Goal: Navigation & Orientation: Find specific page/section

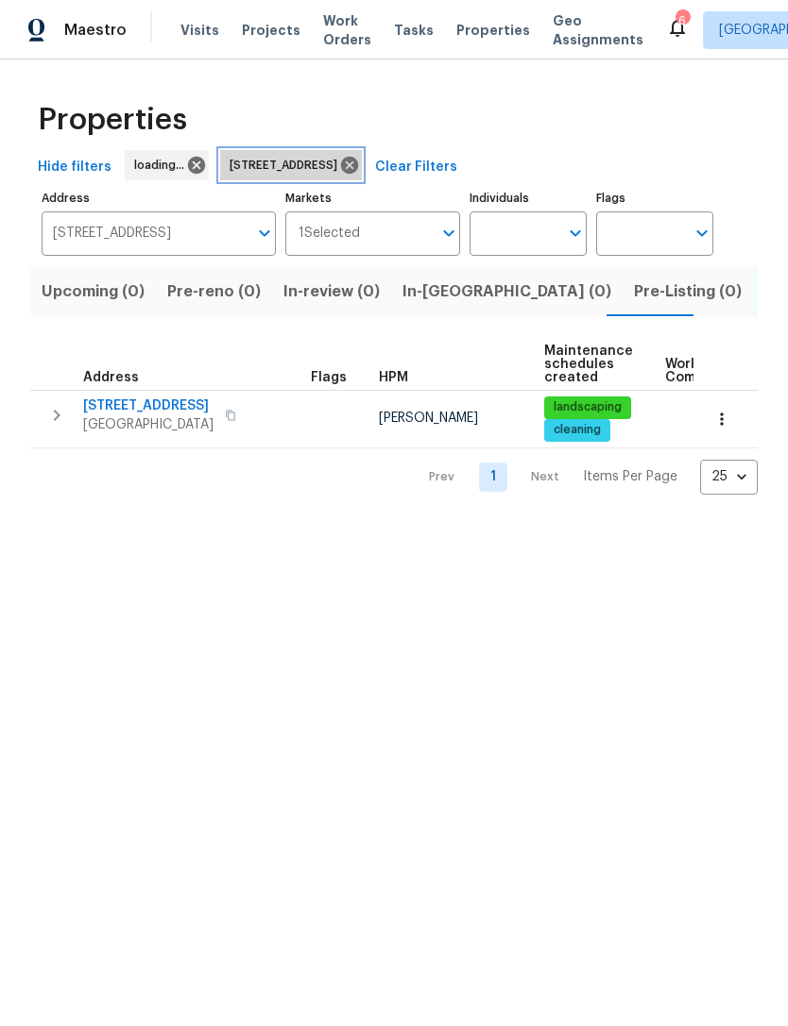
click at [360, 164] on icon at bounding box center [349, 165] width 21 height 21
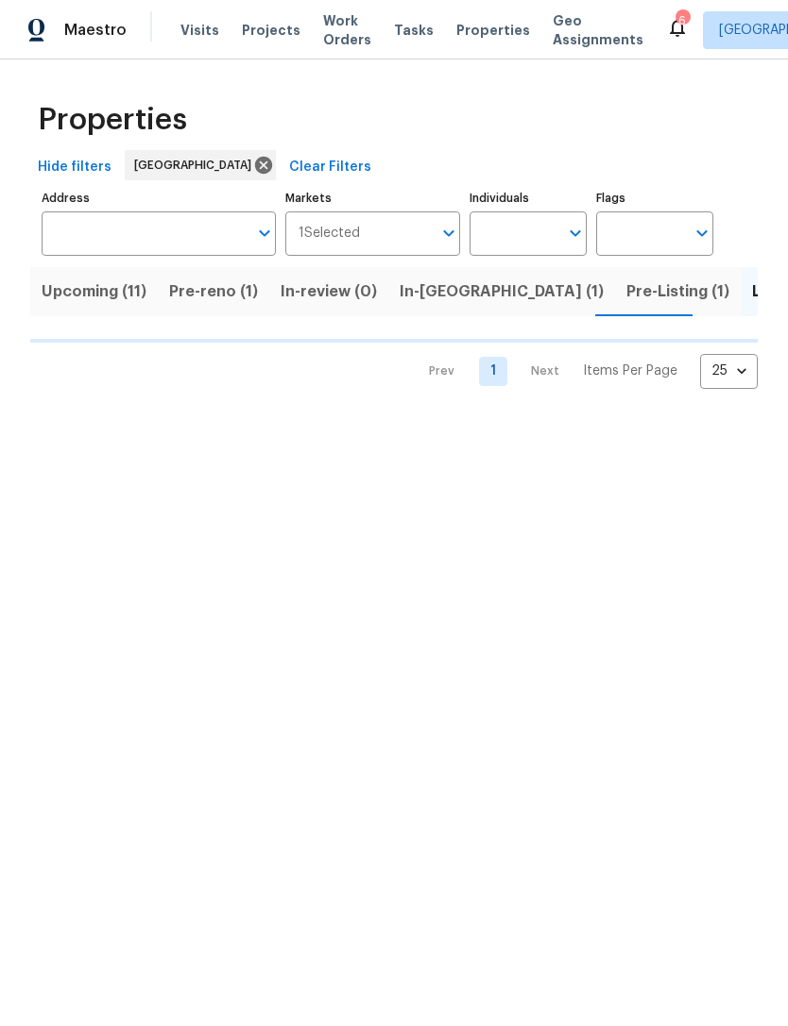
click at [471, 37] on span "Properties" at bounding box center [493, 30] width 74 height 19
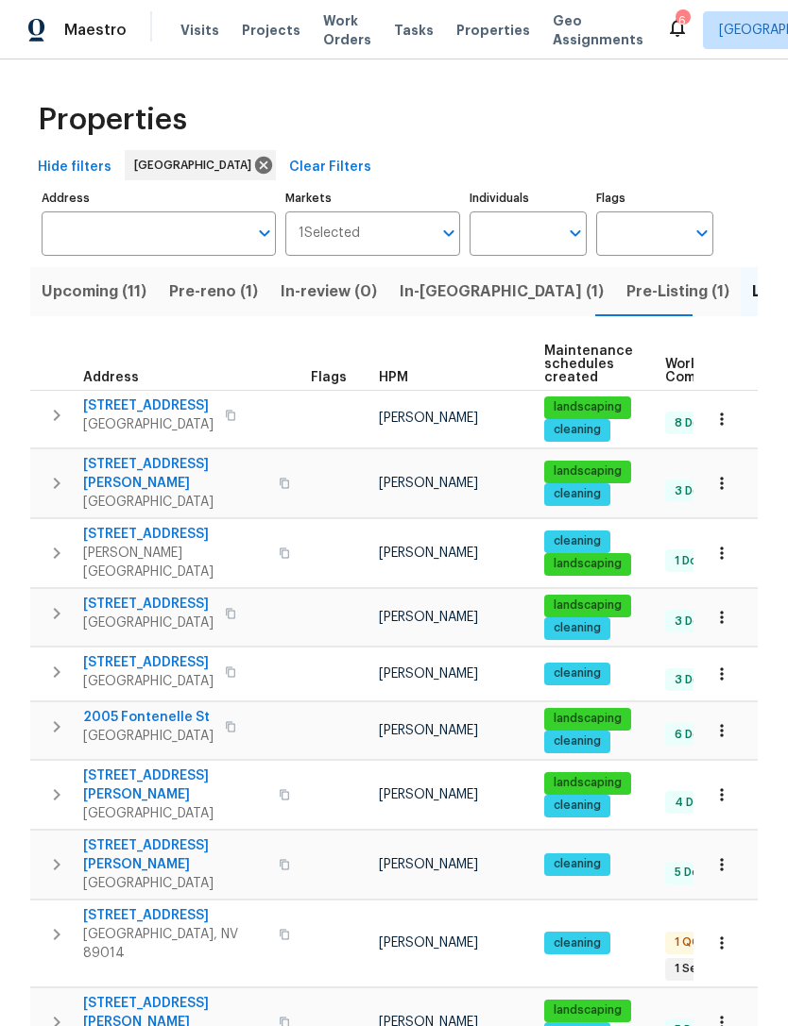
click at [615, 307] on button "Pre-Listing (1)" at bounding box center [678, 291] width 126 height 49
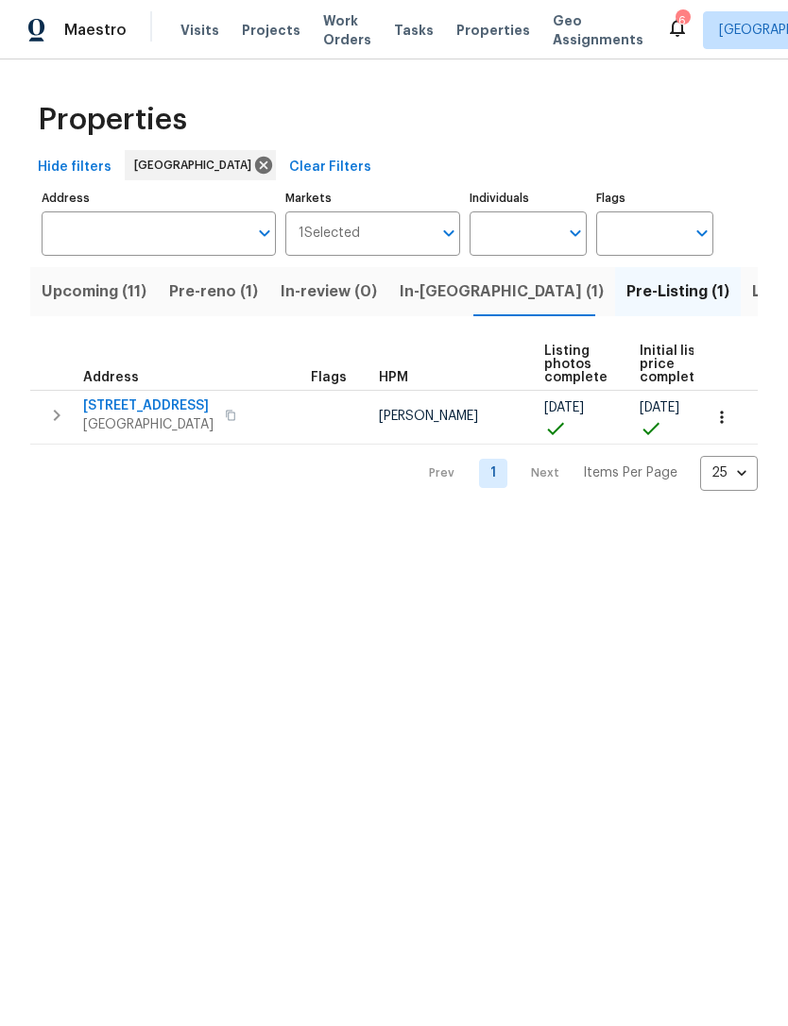
click at [460, 302] on span "In-[GEOGRAPHIC_DATA] (1)" at bounding box center [501, 292] width 204 height 26
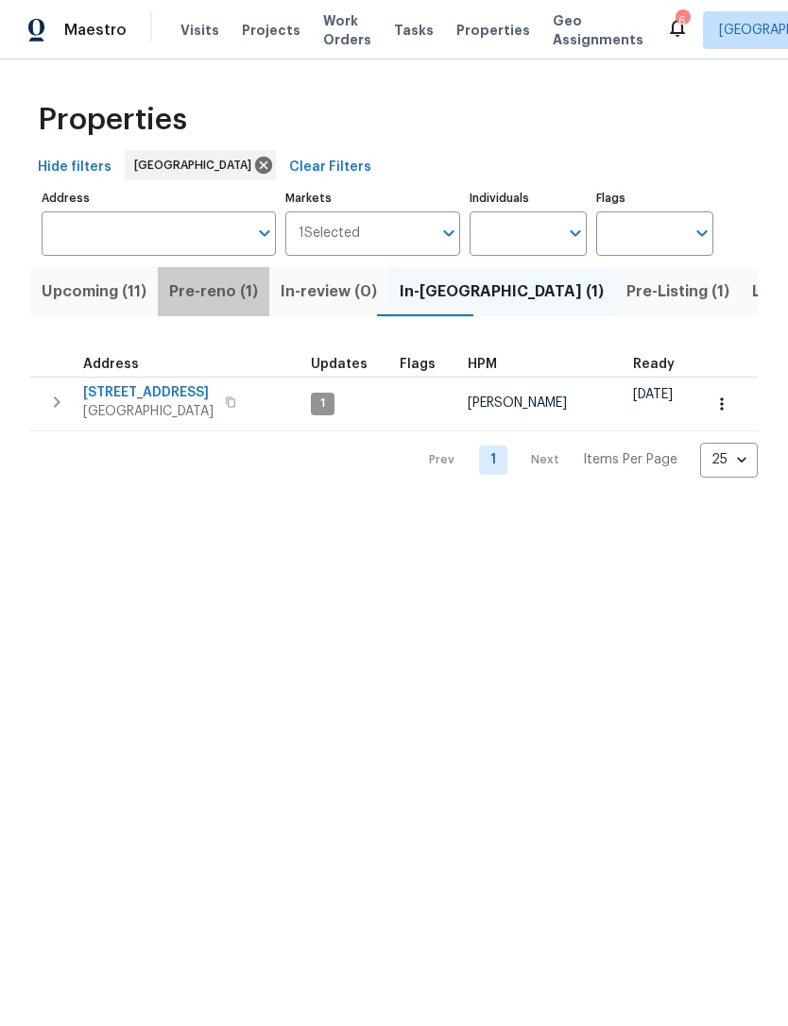
click at [225, 280] on span "Pre-reno (1)" at bounding box center [213, 292] width 89 height 26
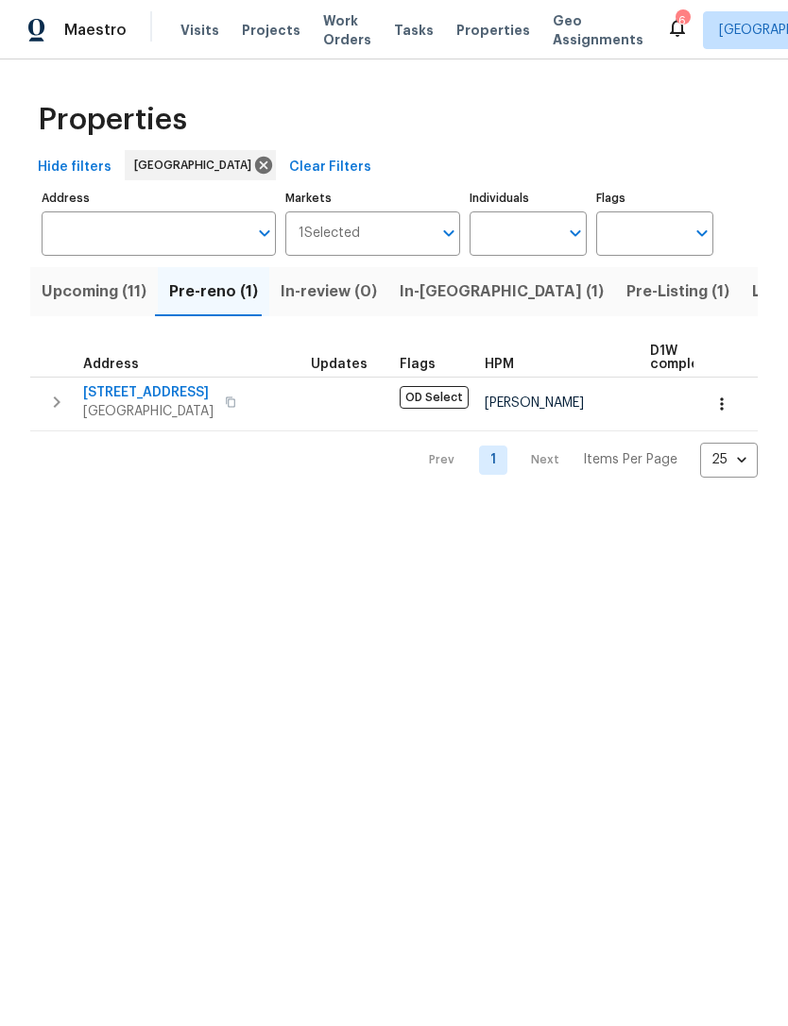
click at [93, 298] on span "Upcoming (11)" at bounding box center [94, 292] width 105 height 26
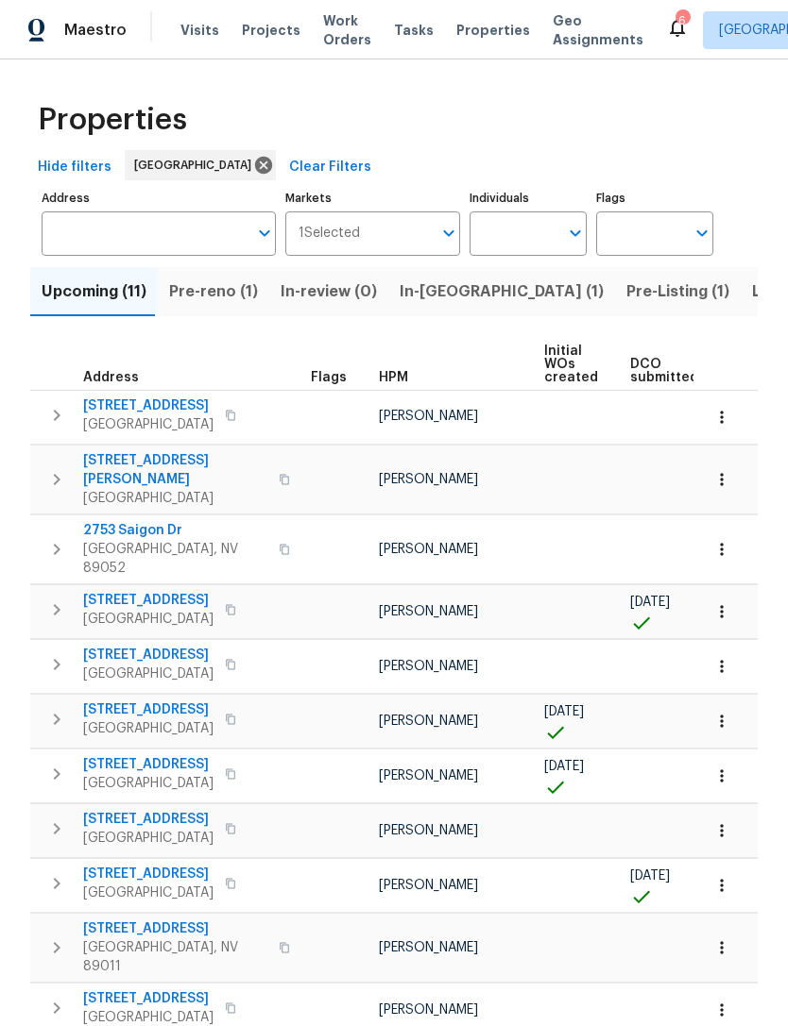
scroll to position [59, 0]
